Goal: Transaction & Acquisition: Purchase product/service

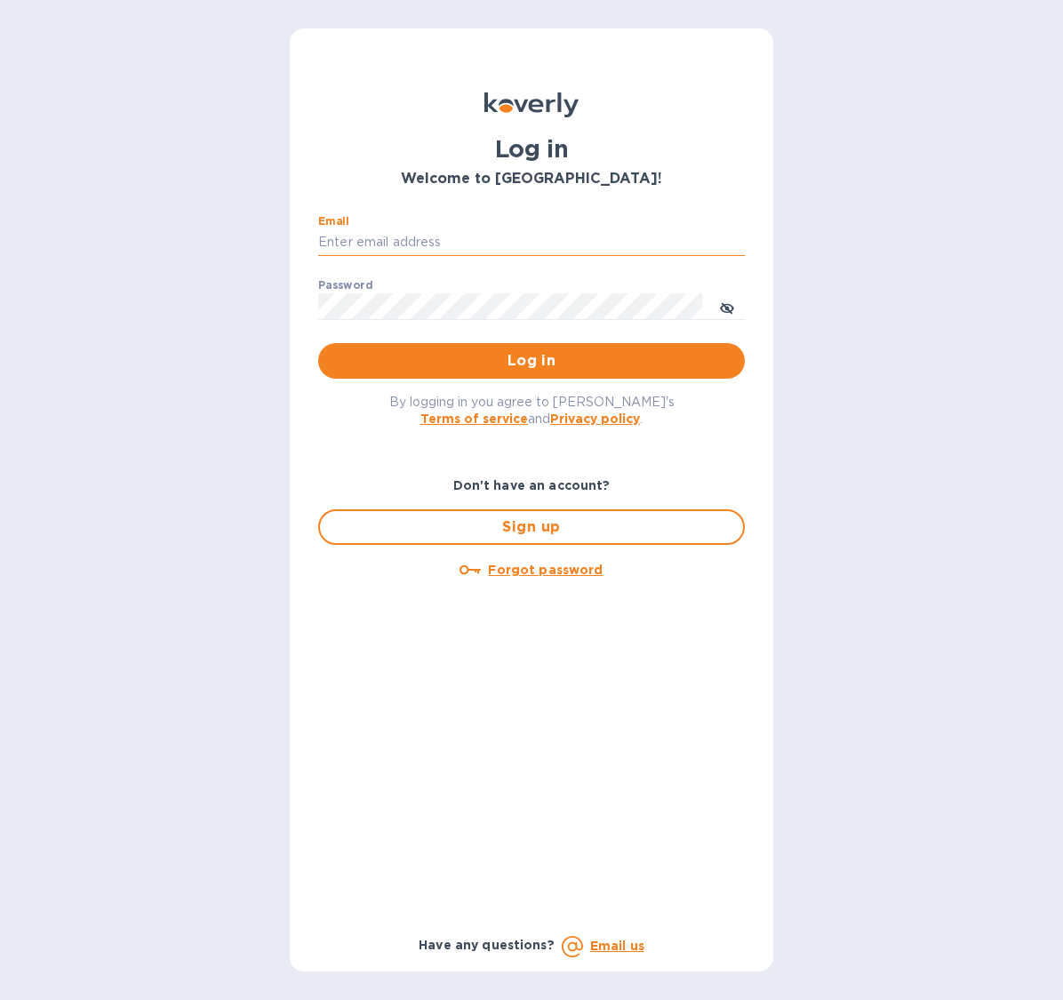
click at [546, 246] on input "Email" at bounding box center [531, 242] width 427 height 27
type input "[EMAIL_ADDRESS][DOMAIN_NAME]"
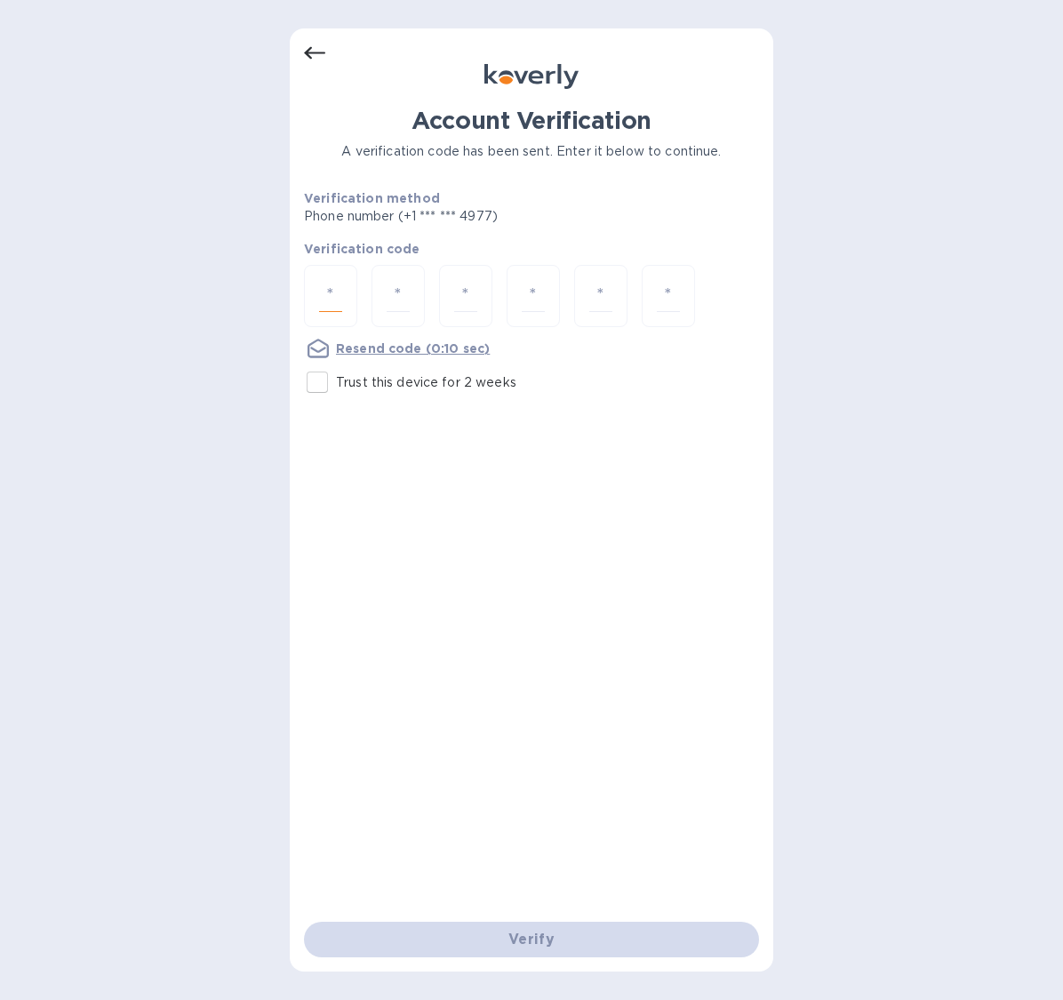
click at [332, 290] on input "number" at bounding box center [330, 296] width 23 height 33
type input "3"
type input "6"
type input "7"
type input "6"
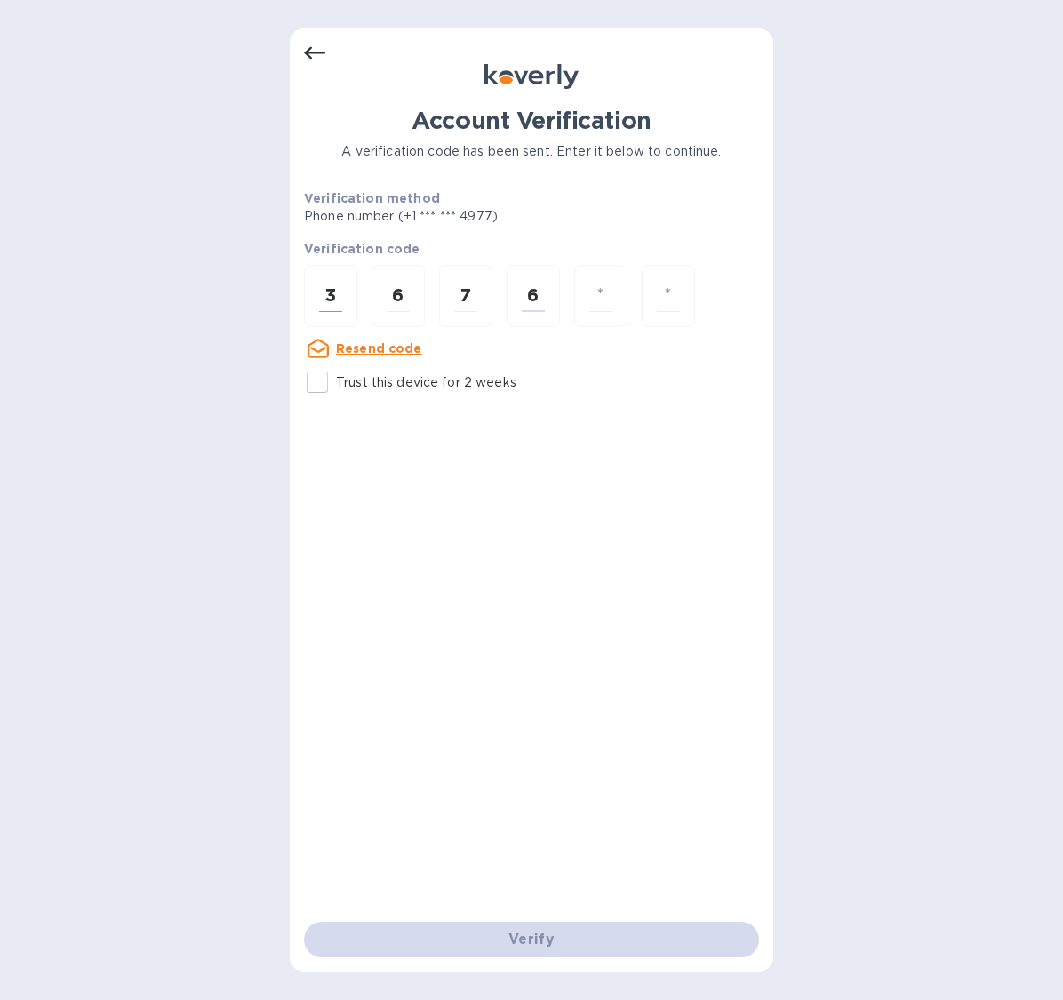
type input "6"
type input "9"
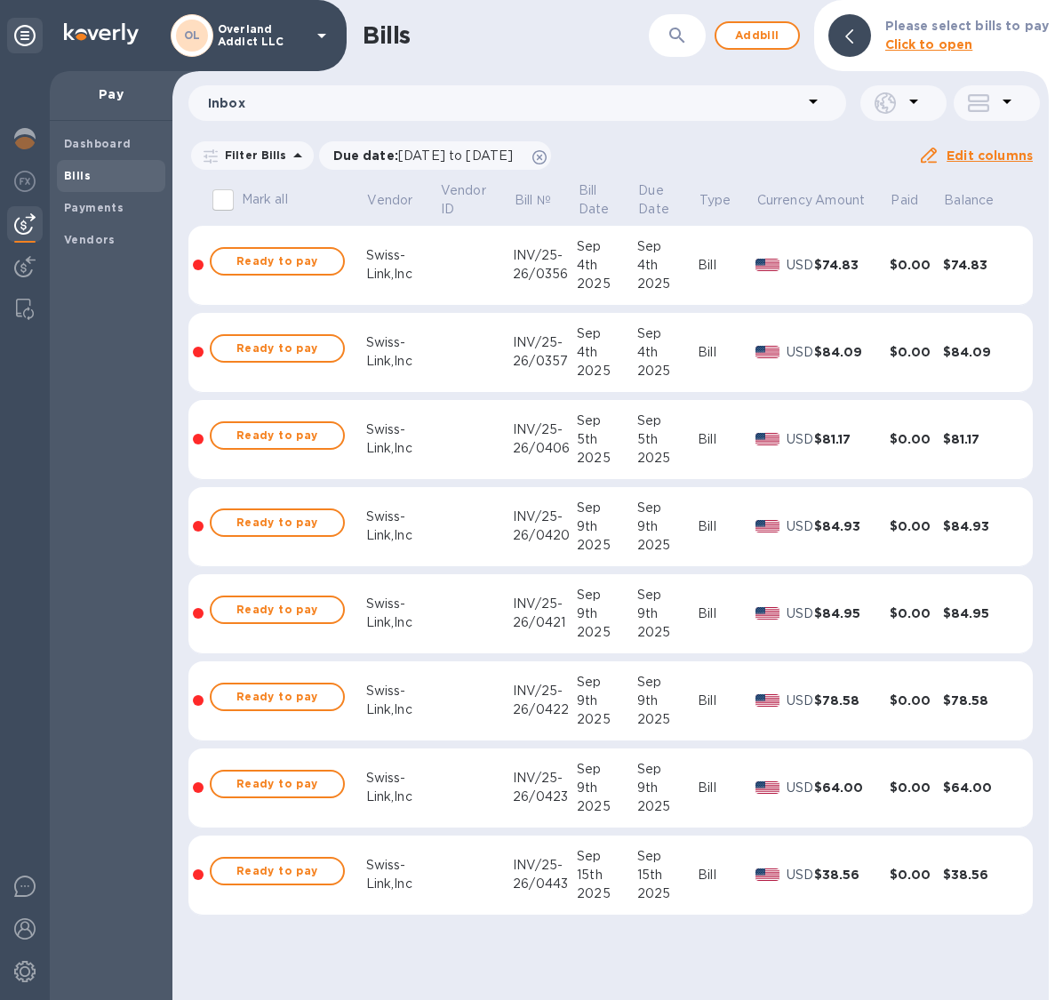
click at [416, 868] on div "Swiss-Link,Inc" at bounding box center [403, 874] width 74 height 37
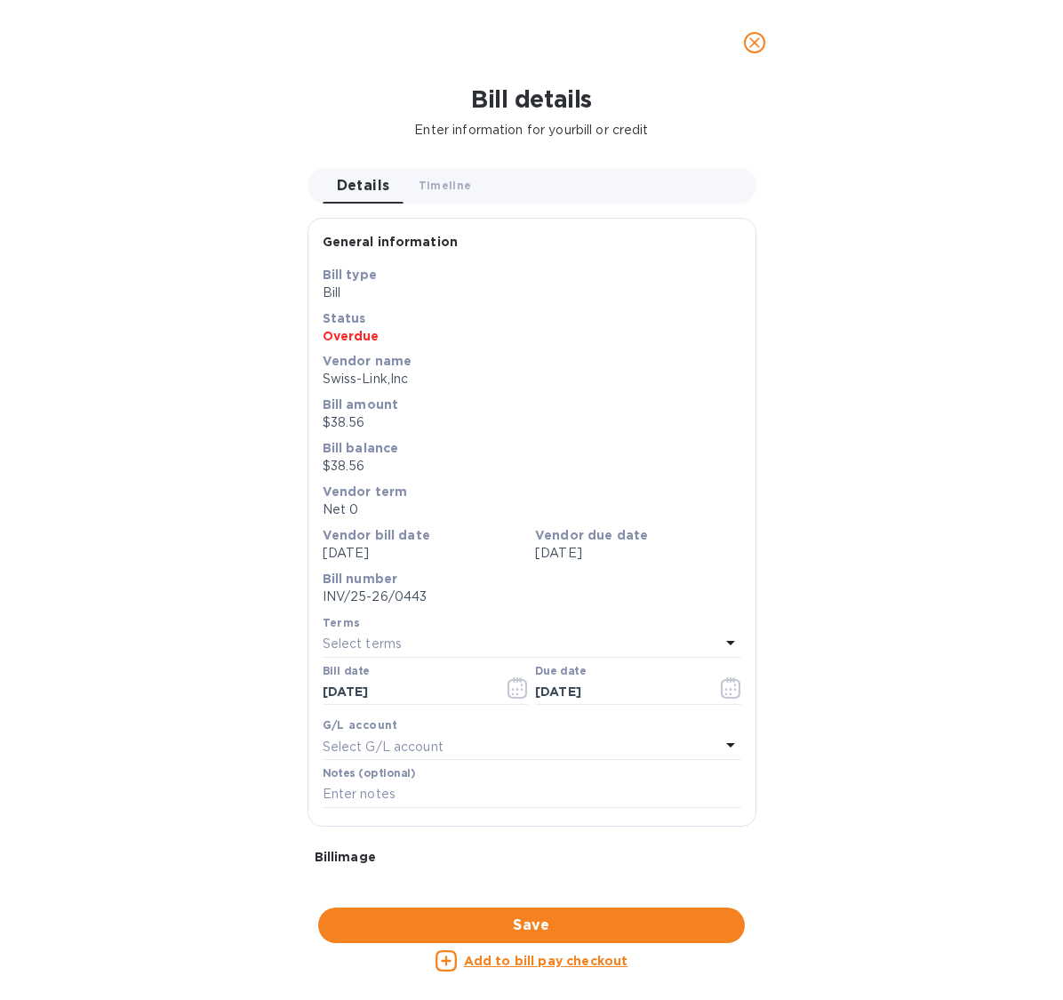
click at [740, 38] on button "close" at bounding box center [754, 42] width 43 height 43
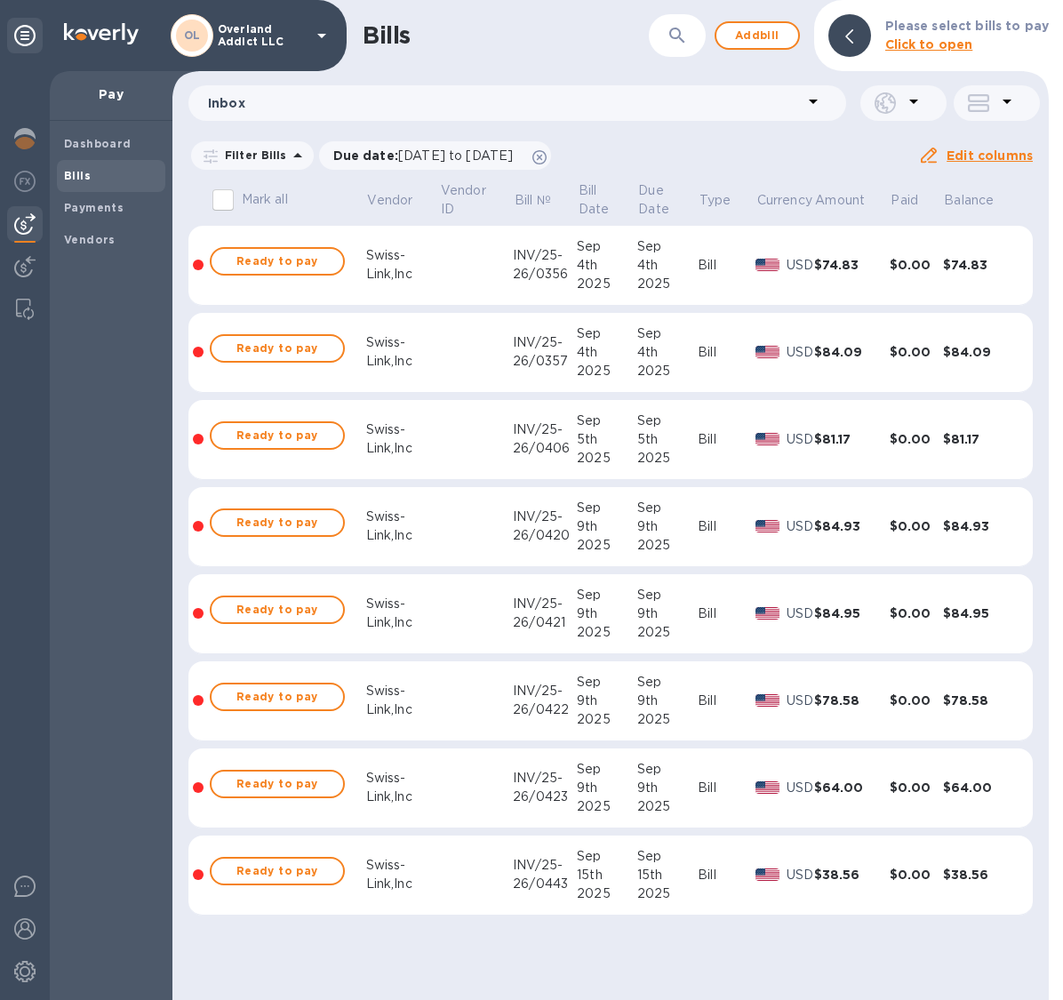
click at [220, 201] on input "Mark all" at bounding box center [222, 199] width 37 height 37
checkbox input "true"
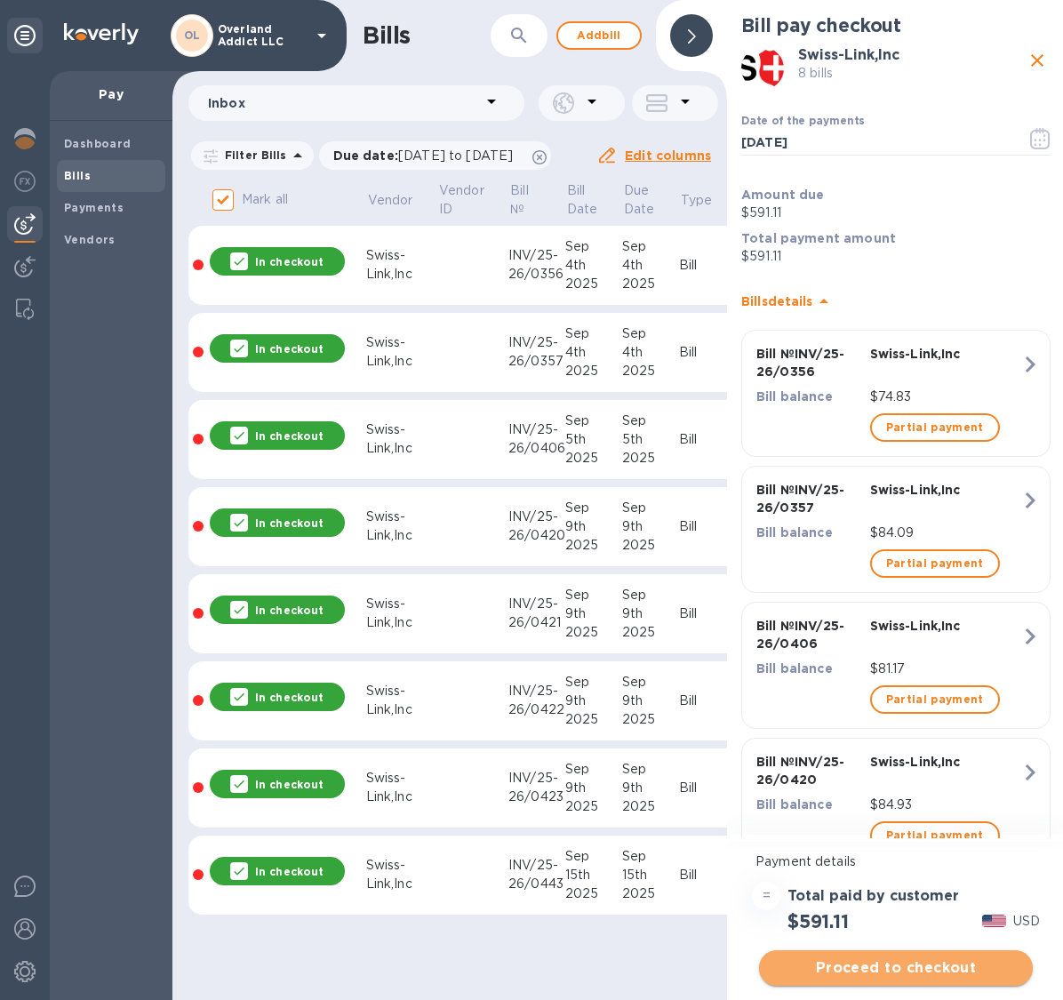
click at [906, 972] on span "Proceed to checkout" at bounding box center [895, 967] width 245 height 21
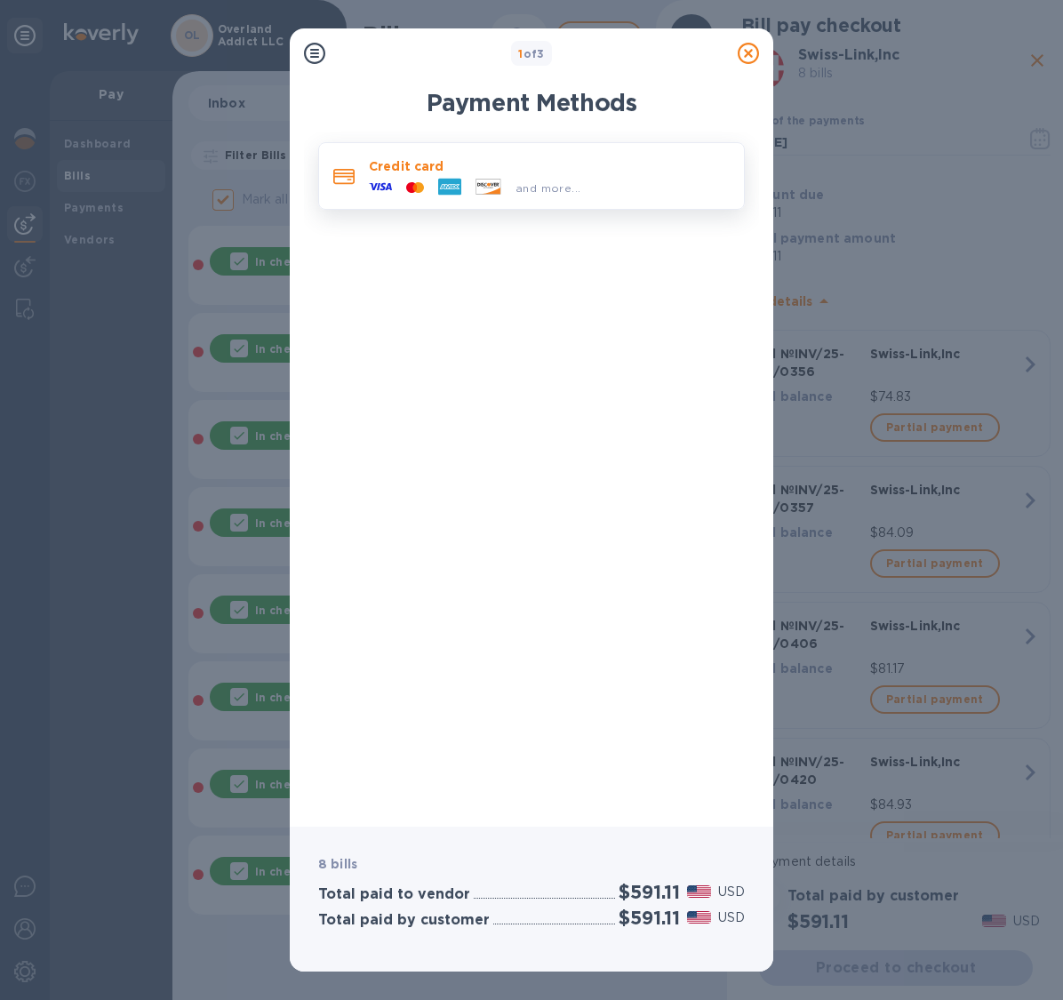
click at [554, 164] on p "Credit card" at bounding box center [549, 166] width 361 height 18
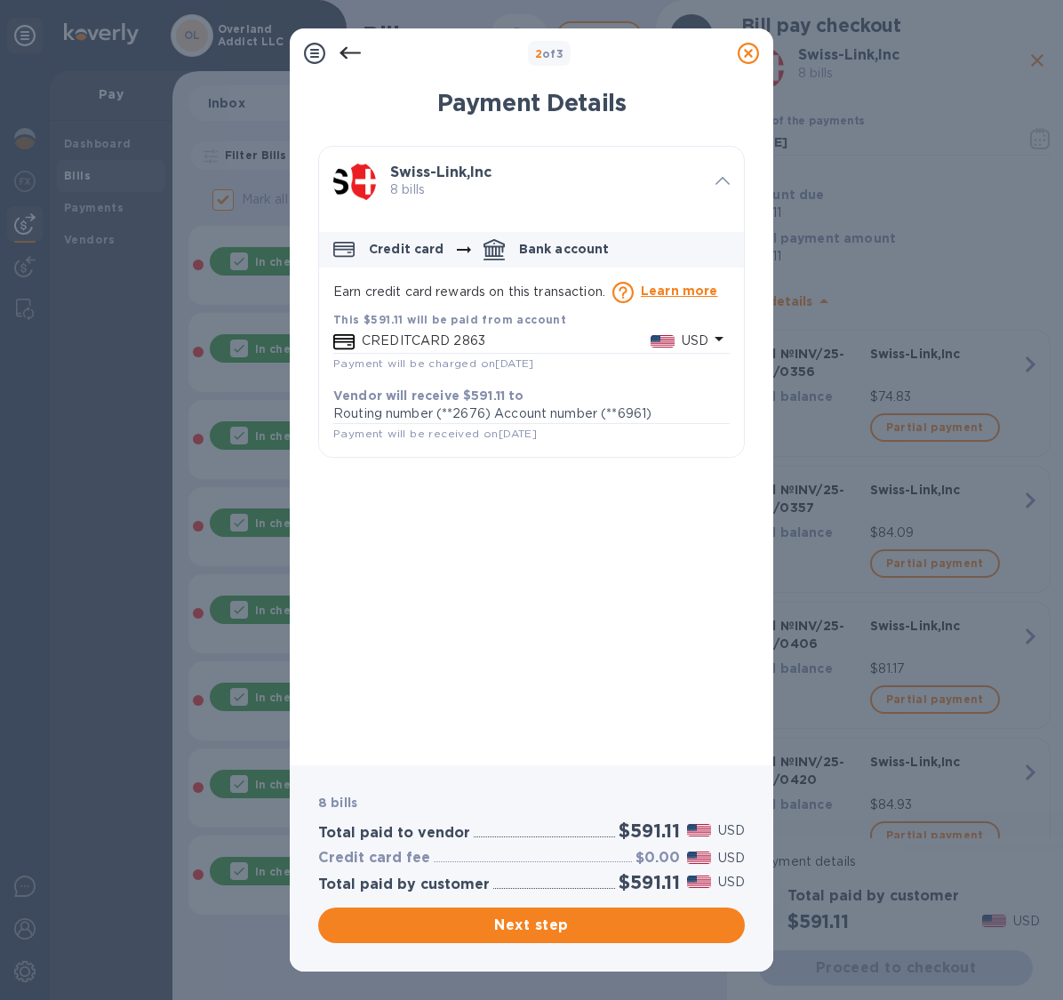
click at [585, 341] on p "CREDITCARD 2863" at bounding box center [506, 341] width 289 height 19
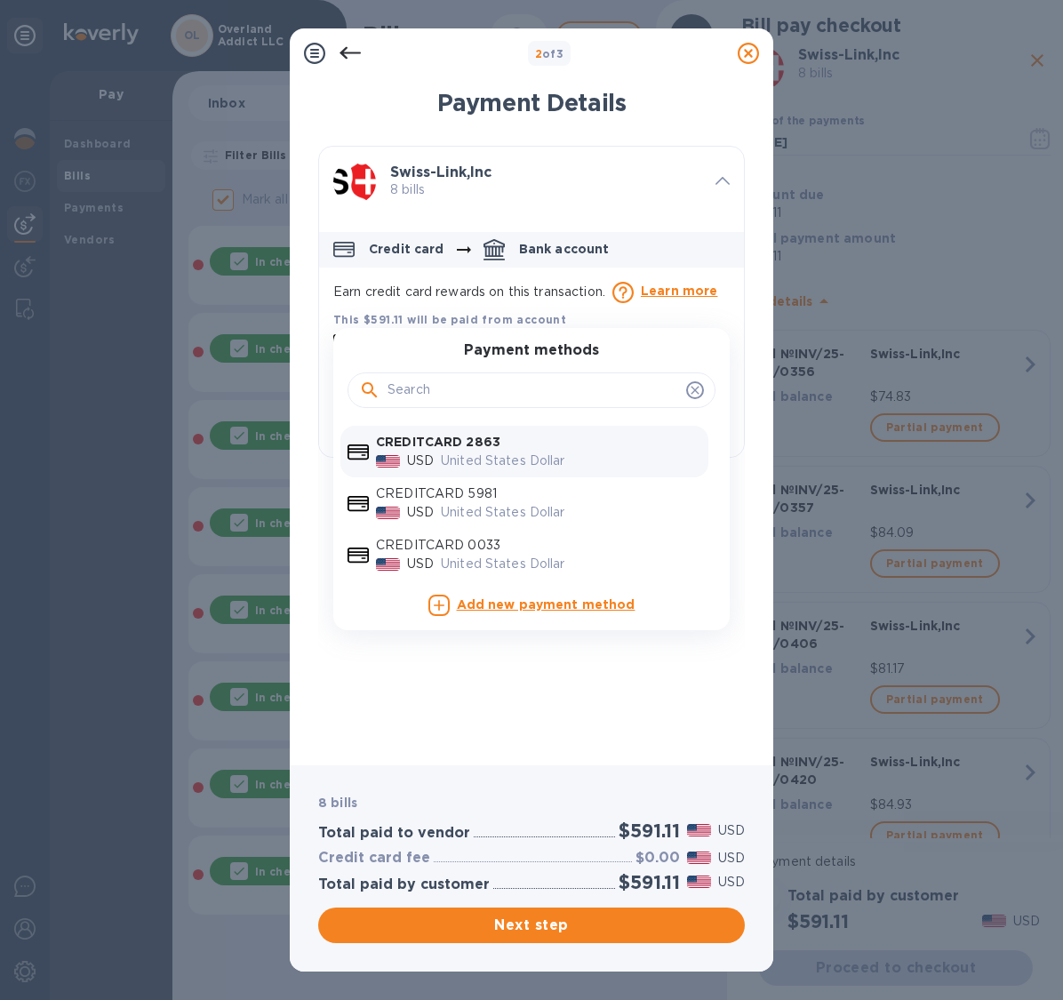
click at [573, 601] on b "Add new payment method" at bounding box center [546, 604] width 179 height 14
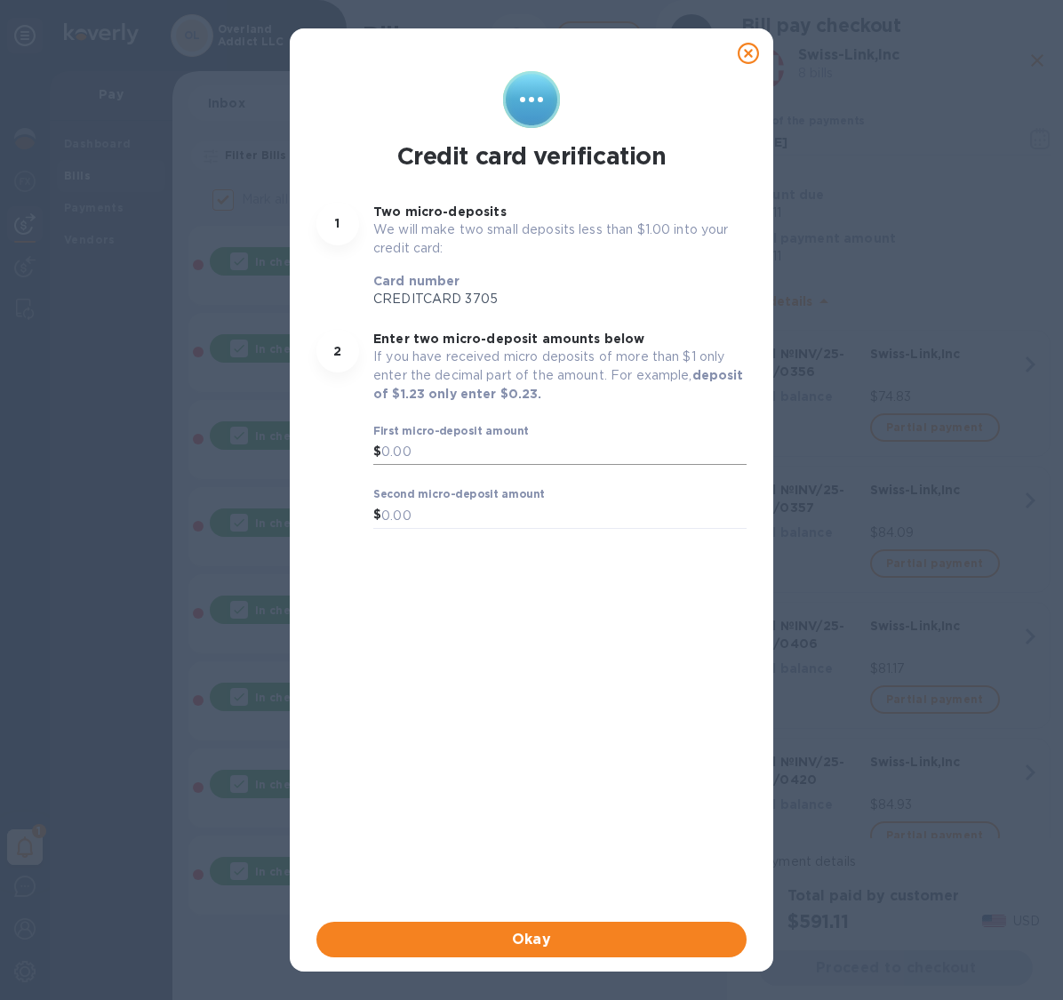
click at [410, 440] on input "text" at bounding box center [563, 452] width 365 height 27
type input "0.11"
type input "0.65"
click at [508, 935] on span "Okay" at bounding box center [532, 939] width 402 height 21
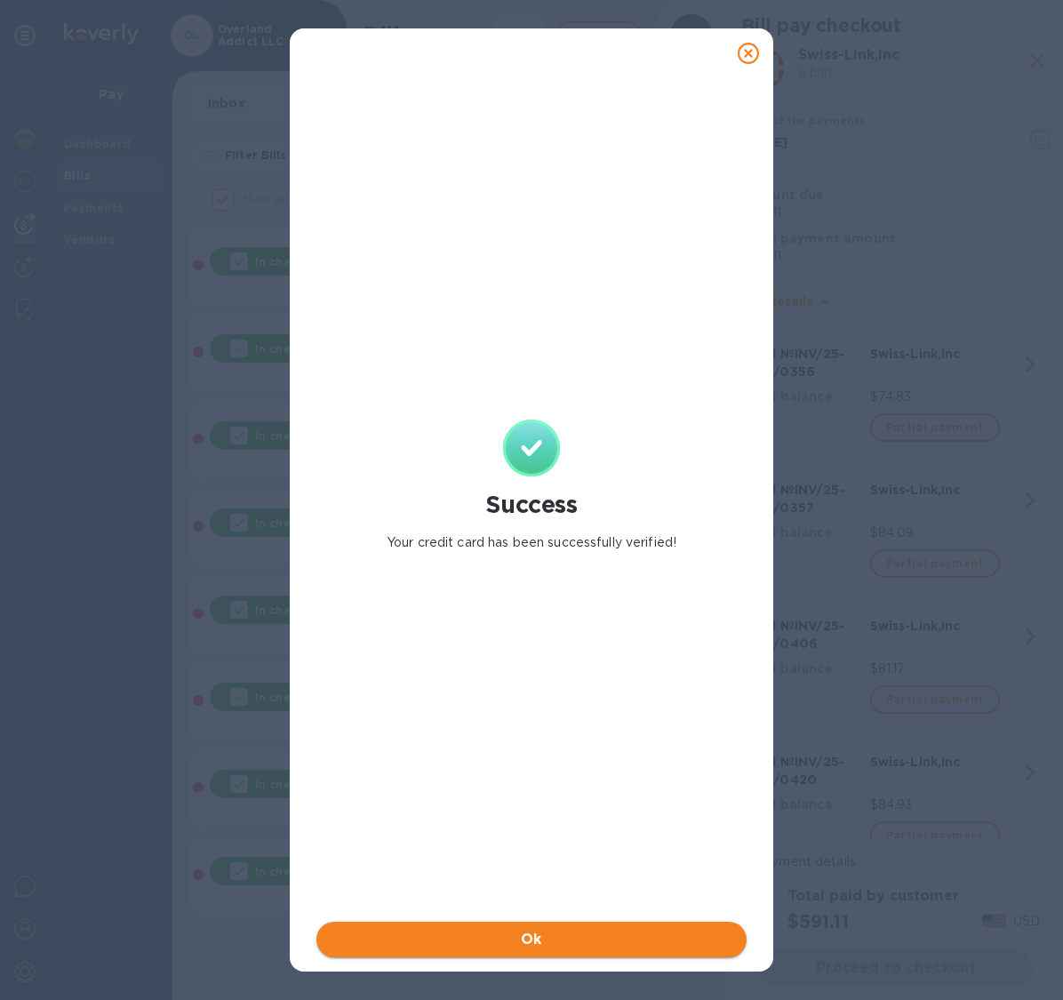
click at [554, 927] on button "Ok" at bounding box center [531, 940] width 430 height 36
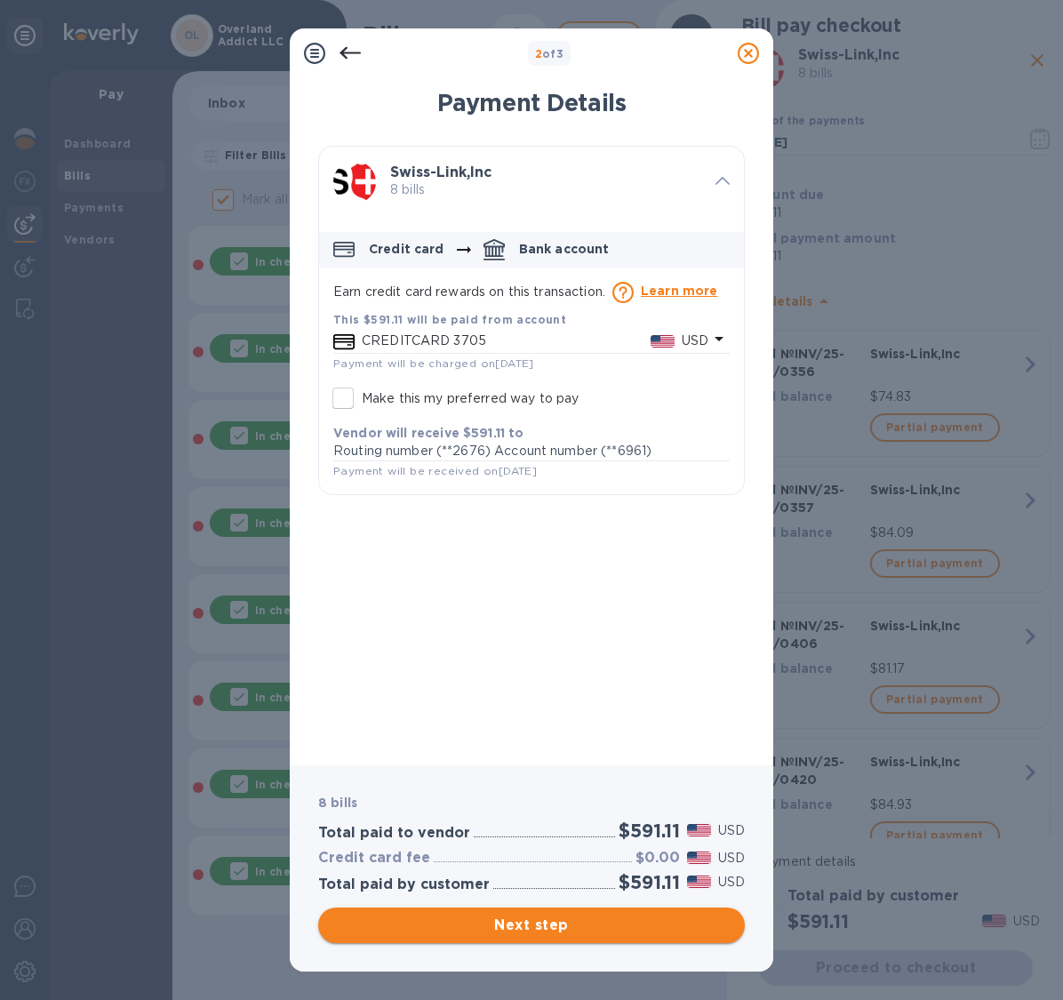
click at [542, 916] on span "Next step" at bounding box center [531, 925] width 398 height 21
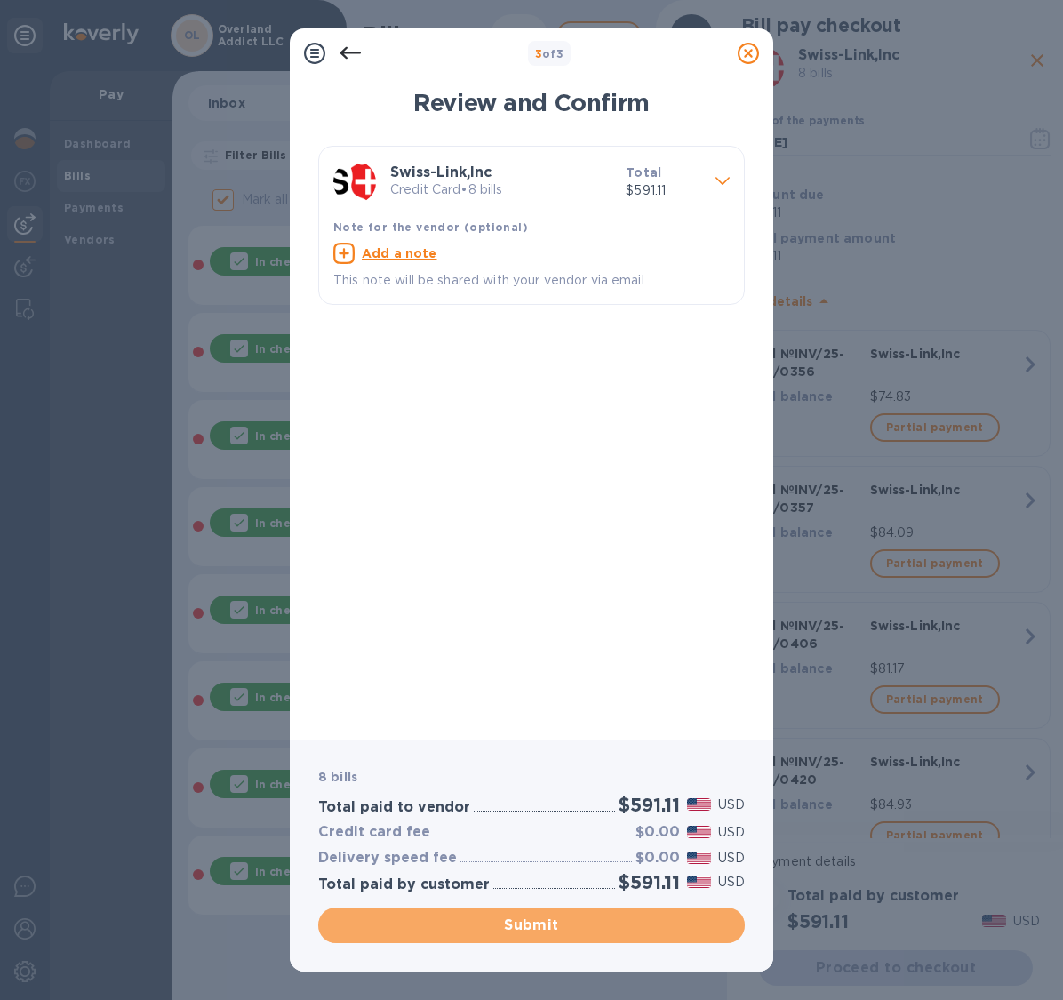
click at [542, 916] on span "Submit" at bounding box center [531, 925] width 398 height 21
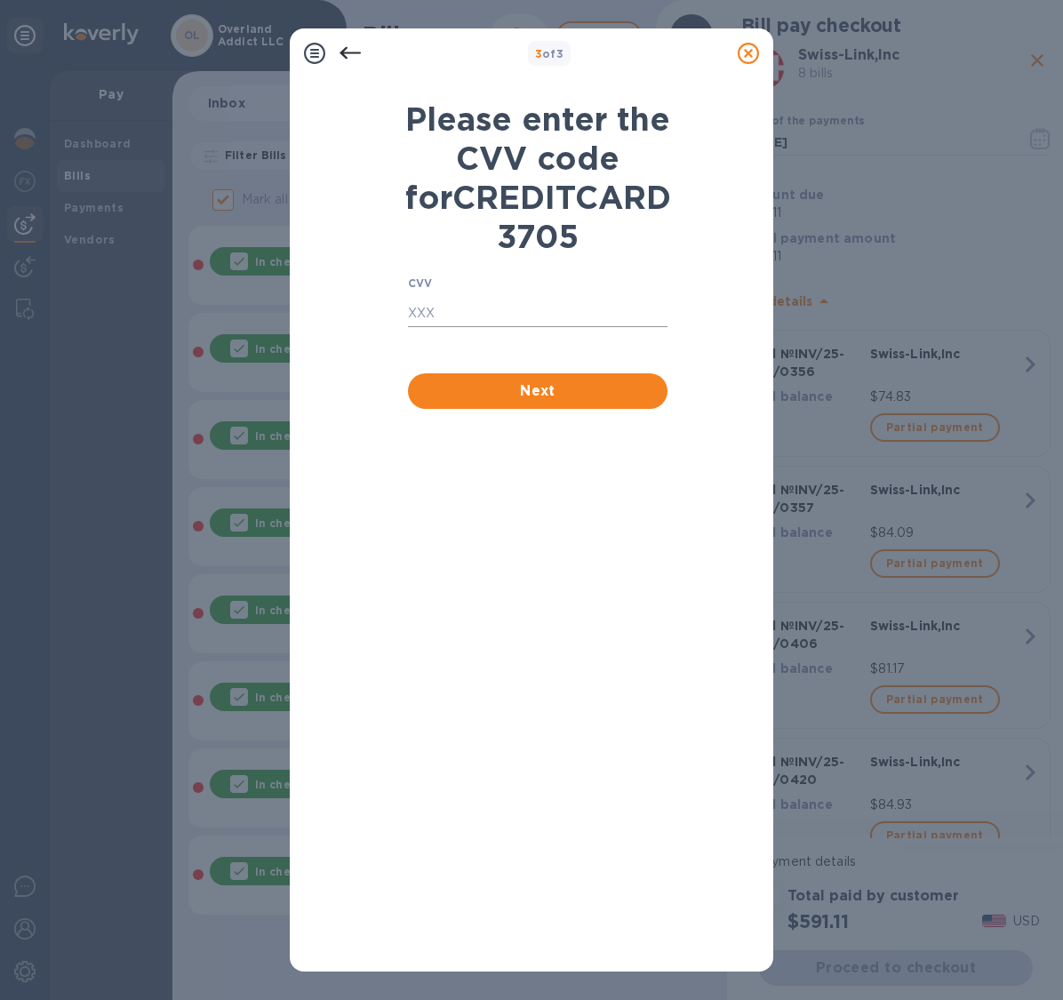
click at [551, 327] on input "text" at bounding box center [538, 313] width 260 height 27
paste input "280"
type input "280"
click at [495, 402] on span "Next" at bounding box center [537, 390] width 231 height 21
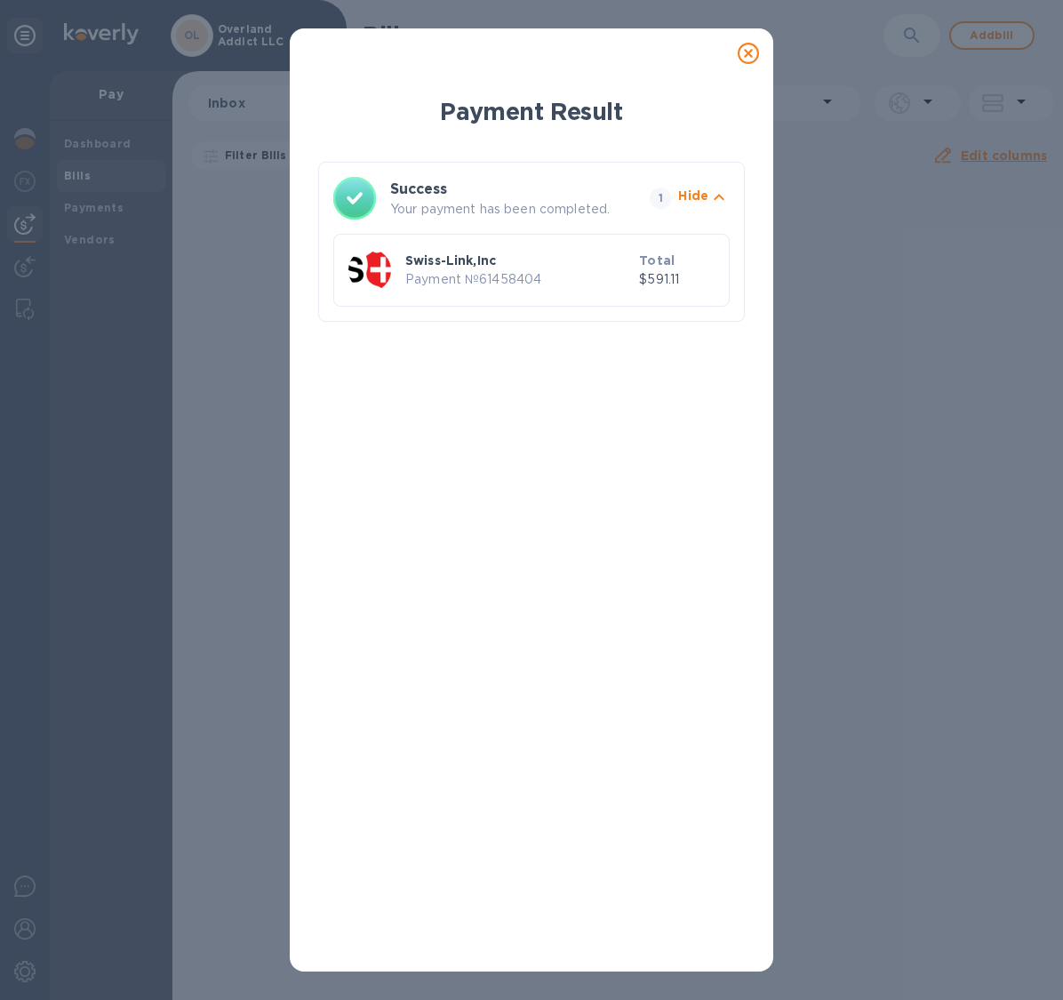
click at [748, 57] on icon at bounding box center [748, 53] width 21 height 21
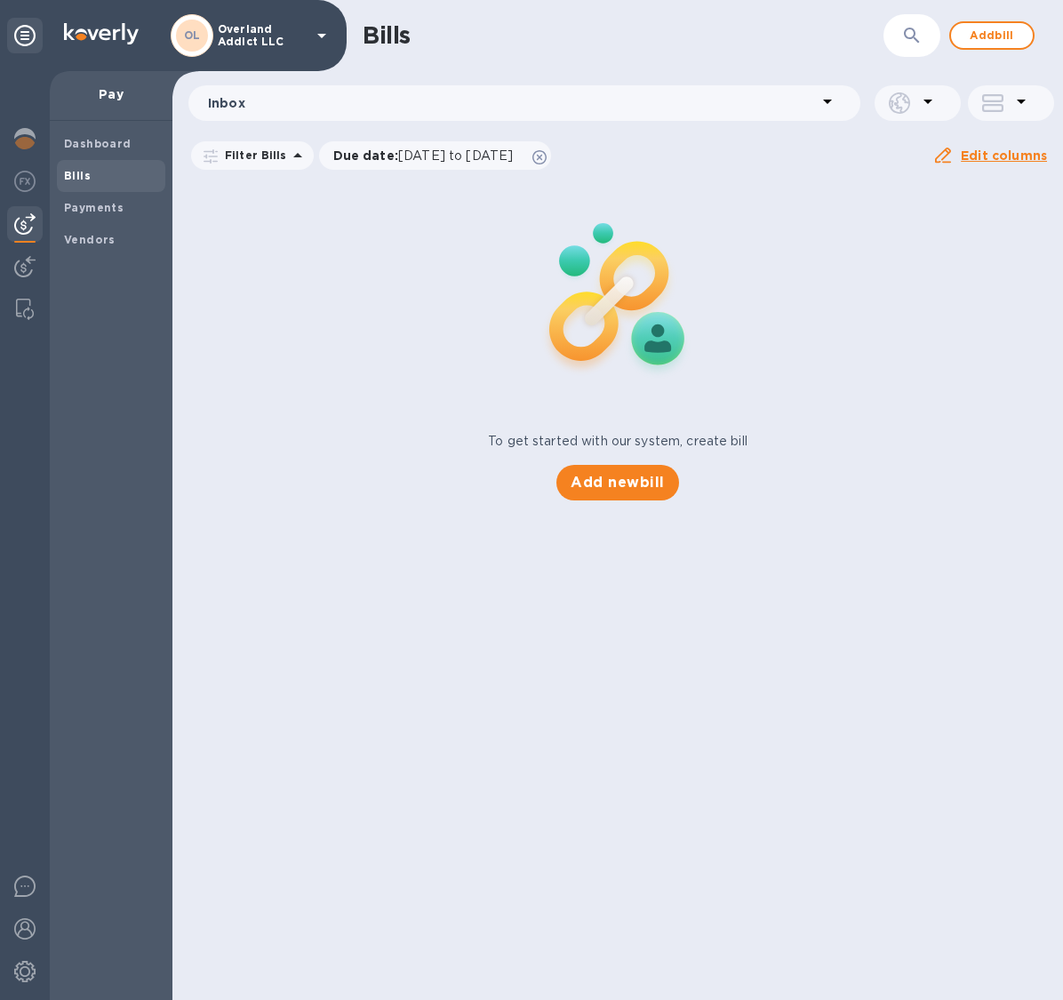
click at [323, 316] on div "To get started with our system, create bill Add new bill" at bounding box center [617, 339] width 905 height 335
click at [106, 140] on b "Dashboard" at bounding box center [98, 143] width 68 height 13
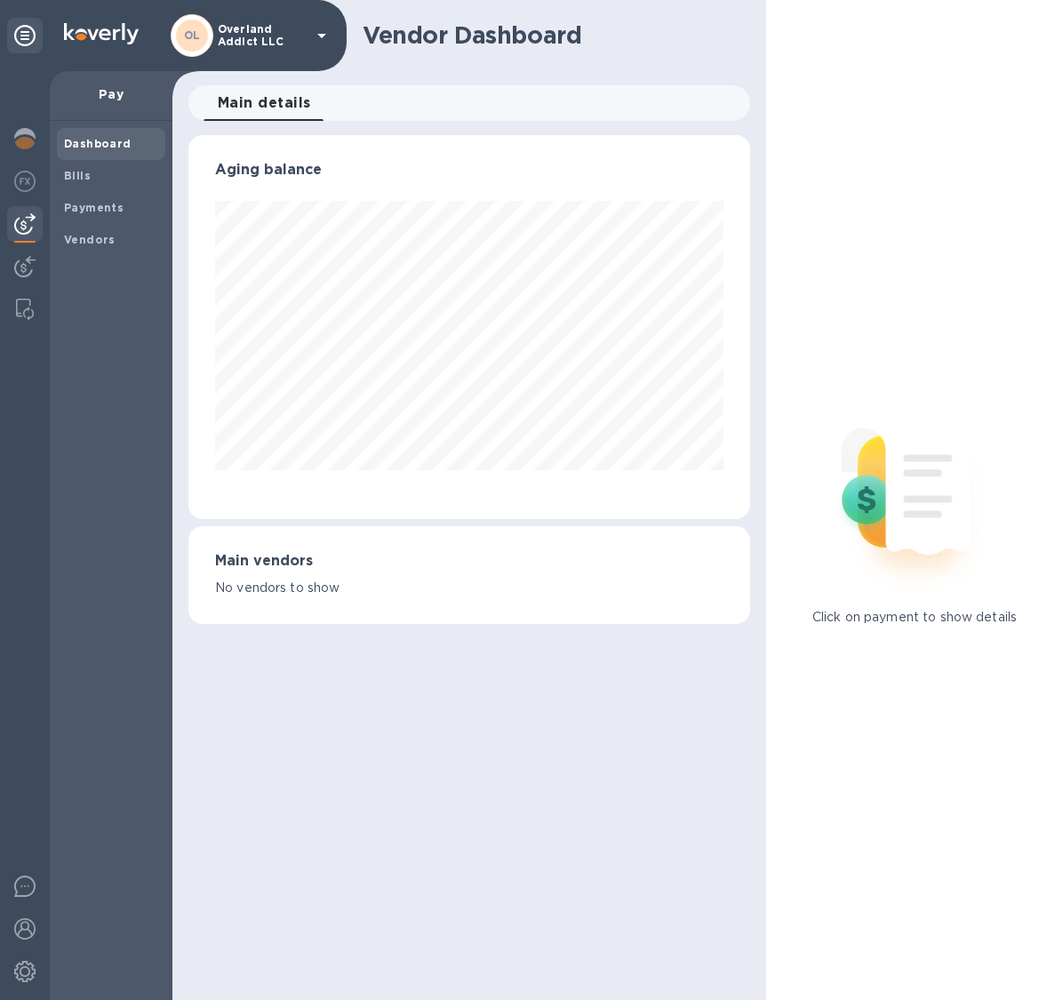
scroll to position [384, 562]
click at [101, 188] on div "Bills" at bounding box center [111, 176] width 108 height 32
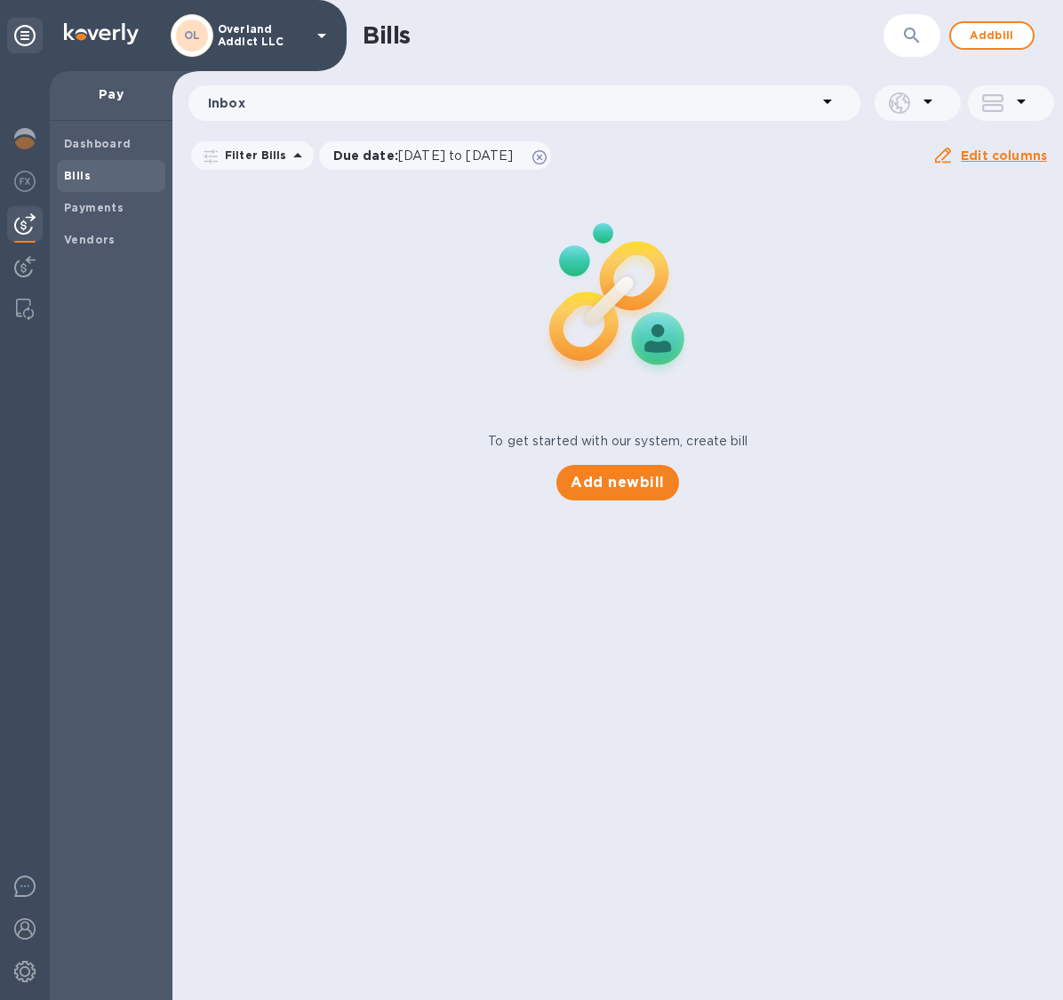
click at [289, 155] on icon at bounding box center [297, 155] width 21 height 21
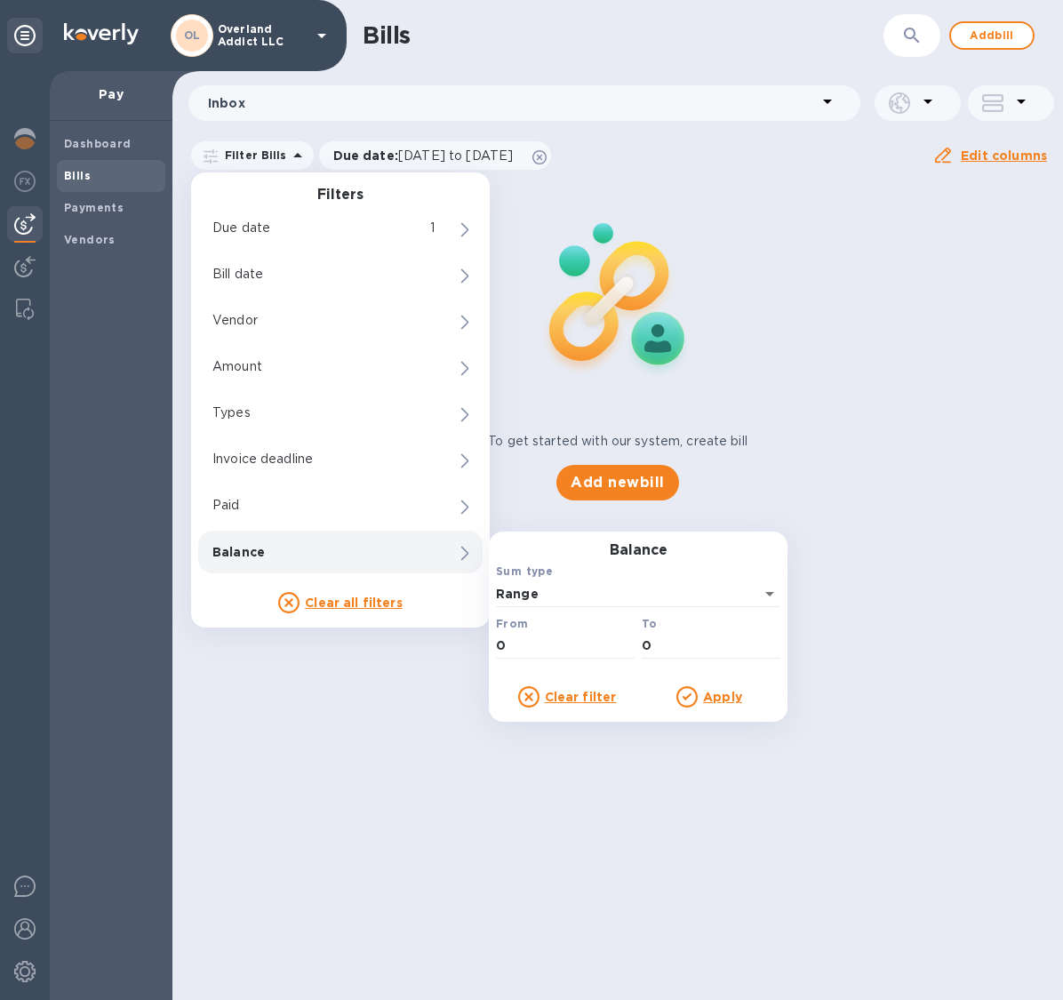
click at [352, 758] on div "Bills ​ Add bill Inbox Filter Bills Filters Due date 1 Bill date Vendor 0 Amoun…" at bounding box center [617, 500] width 891 height 1000
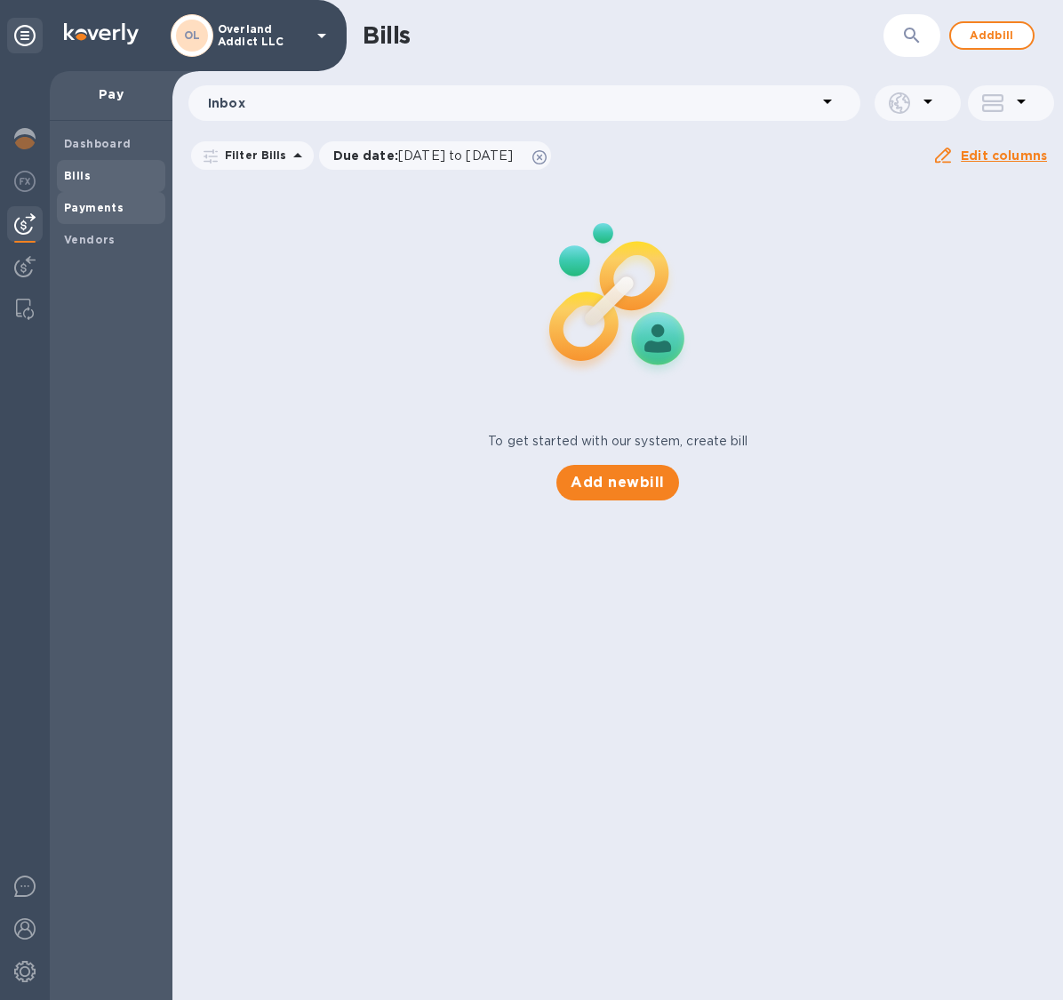
click at [108, 204] on b "Payments" at bounding box center [94, 207] width 60 height 13
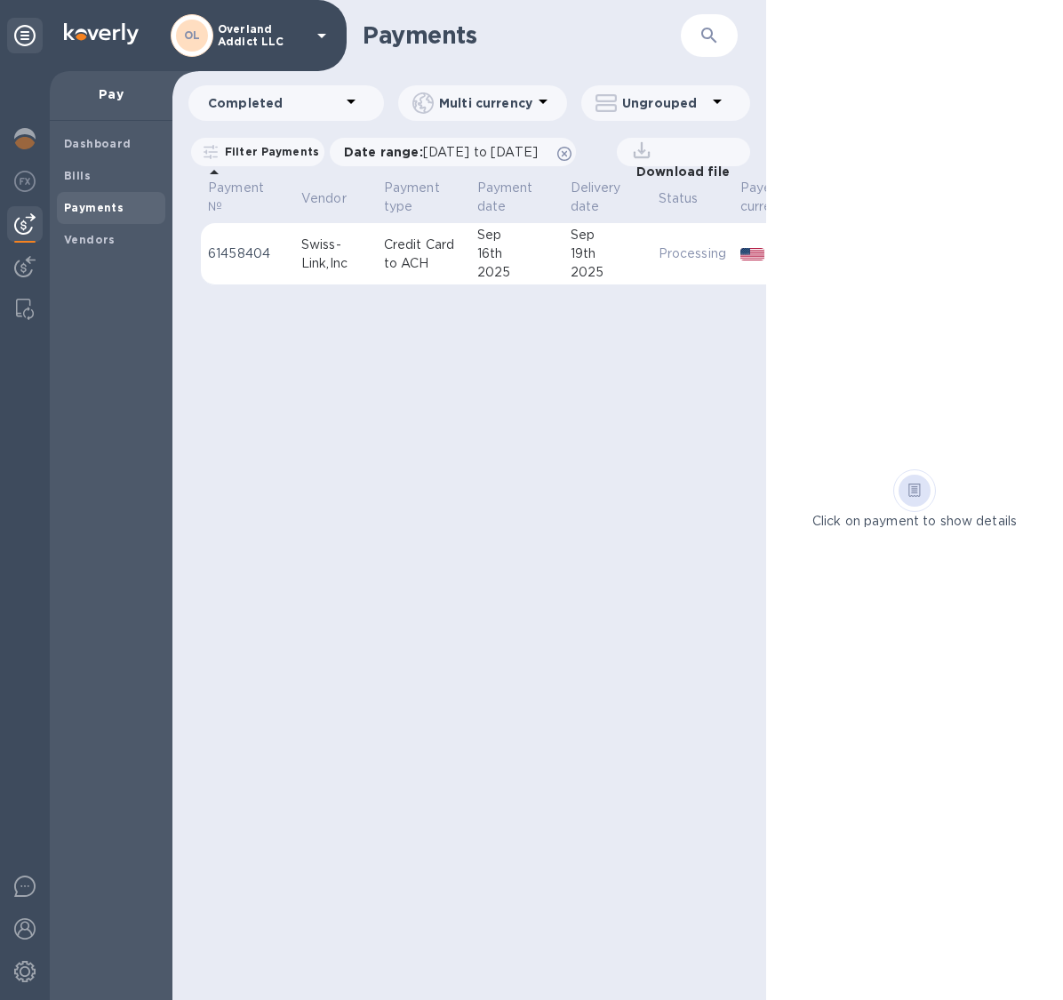
click at [260, 246] on p "61458404" at bounding box center [247, 253] width 79 height 19
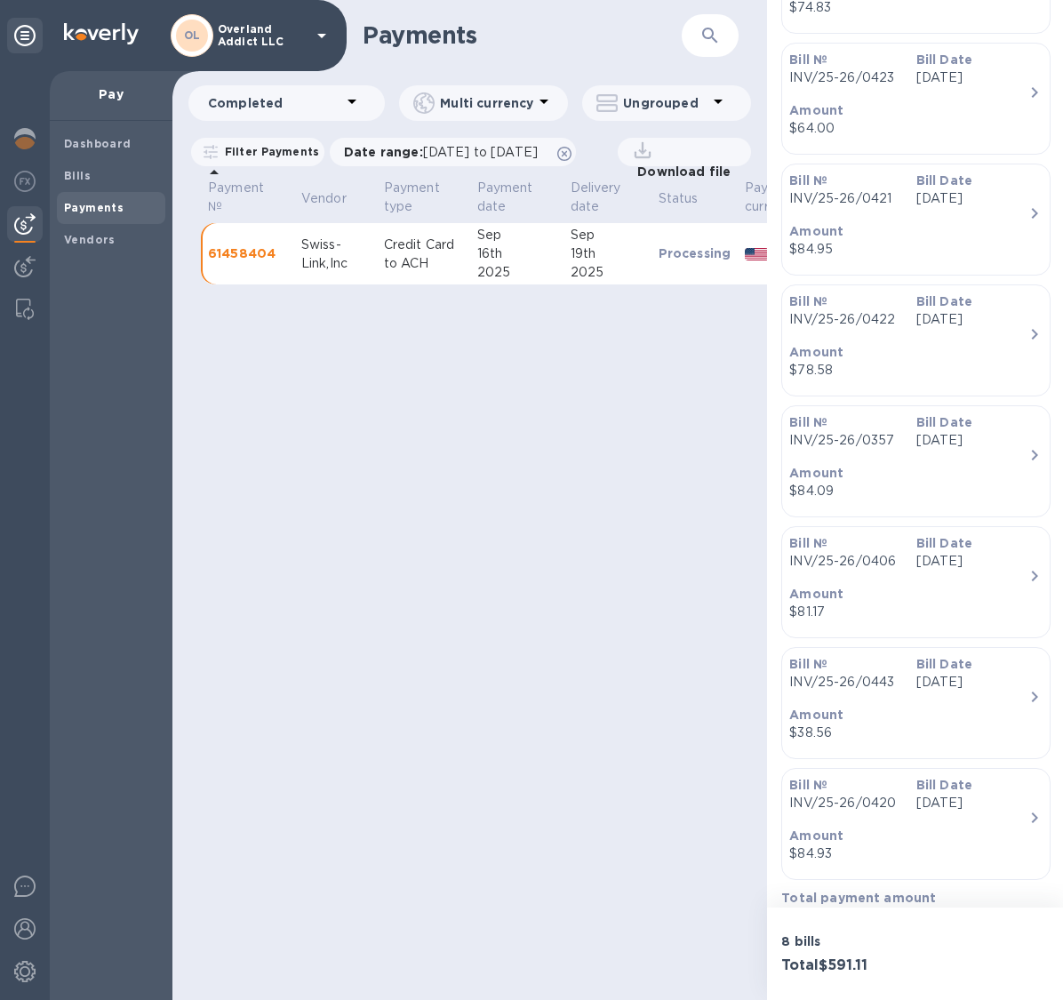
scroll to position [624, 0]
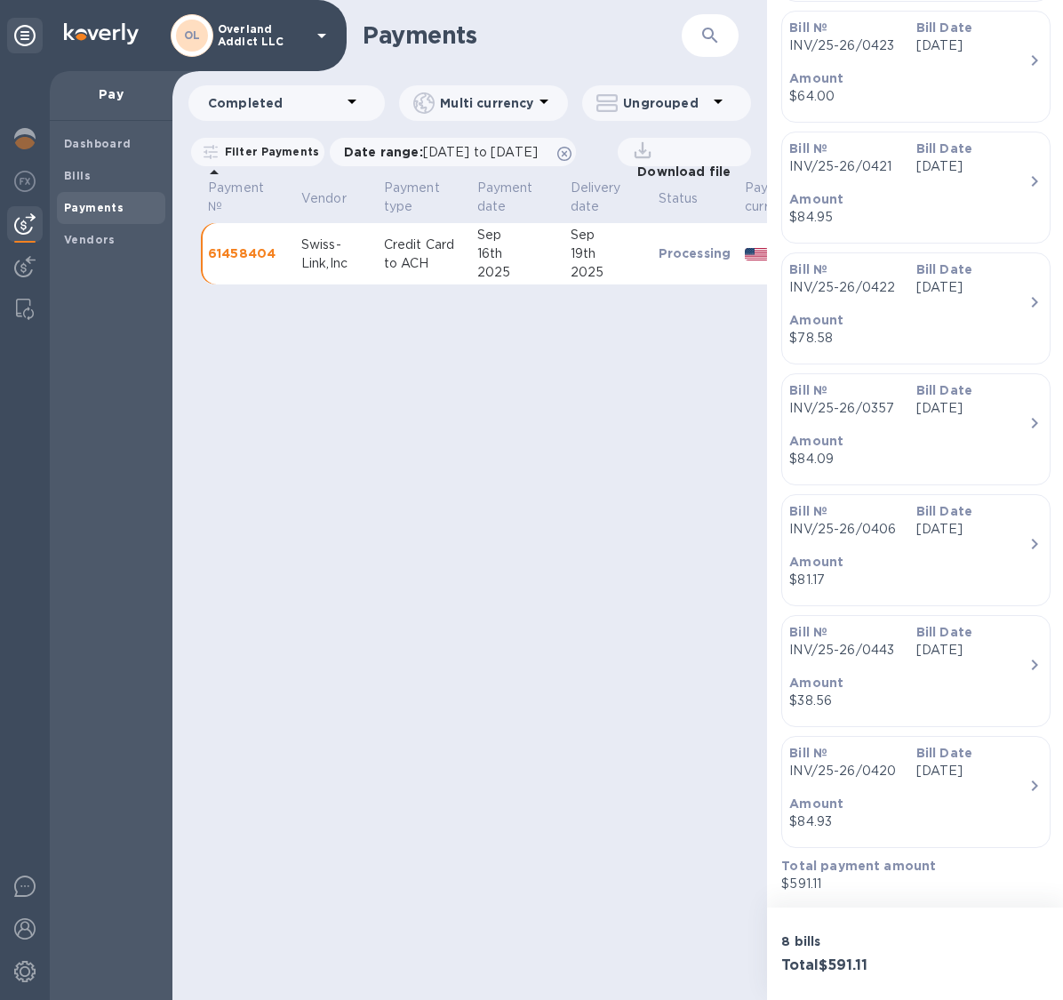
click at [942, 660] on div "Bill Date Sep 15th 2025" at bounding box center [972, 641] width 126 height 51
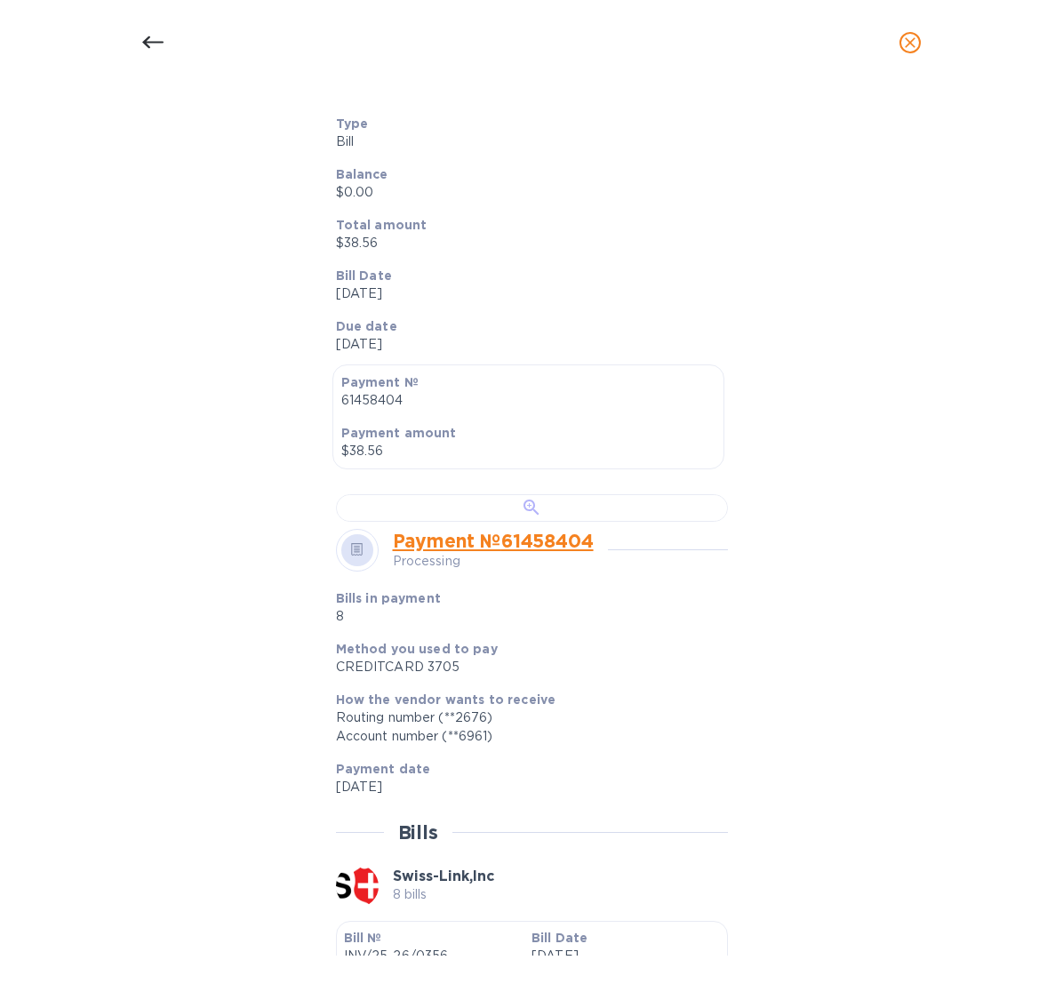
scroll to position [332, 0]
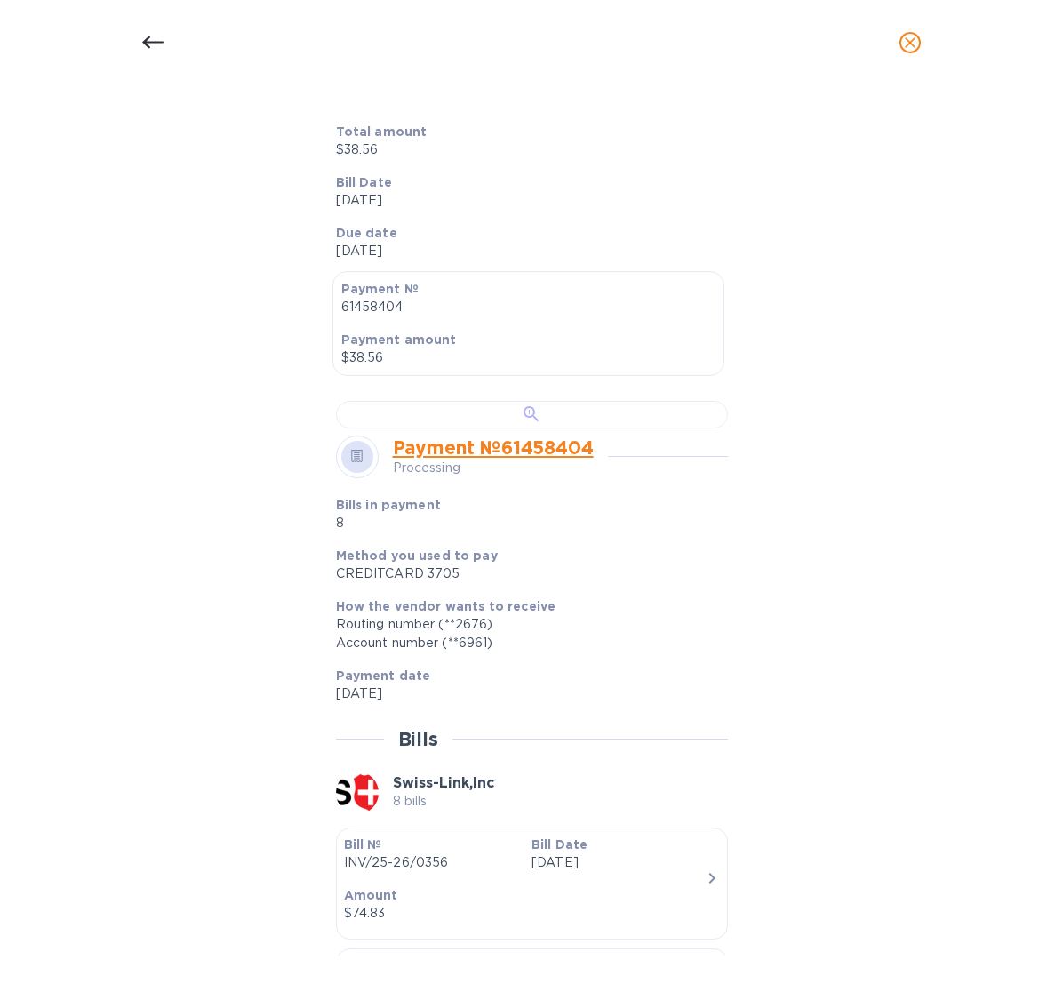
click at [469, 428] on div at bounding box center [532, 415] width 392 height 28
